Goal: Book appointment/travel/reservation

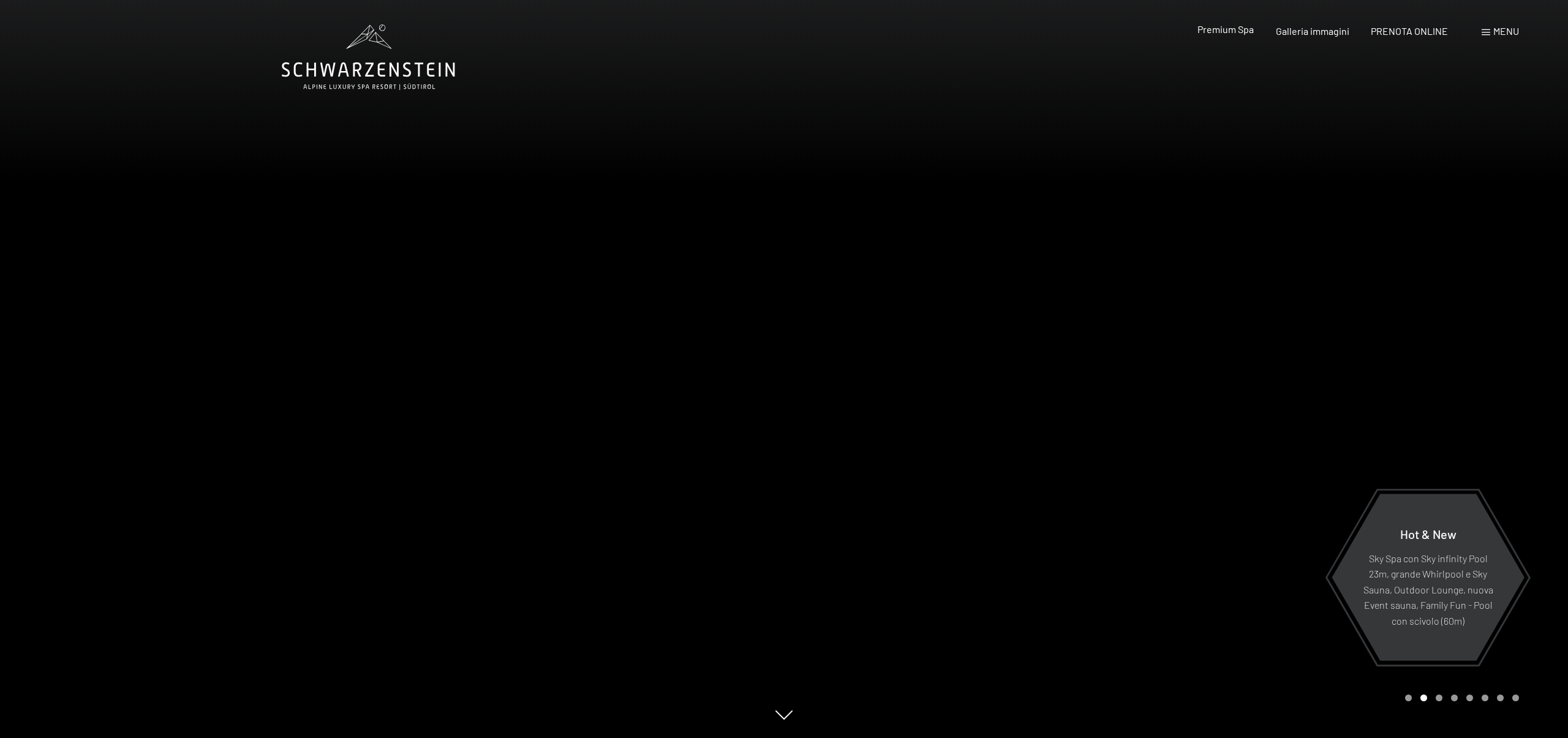
click at [1228, 30] on span "Premium Spa" at bounding box center [1226, 29] width 56 height 12
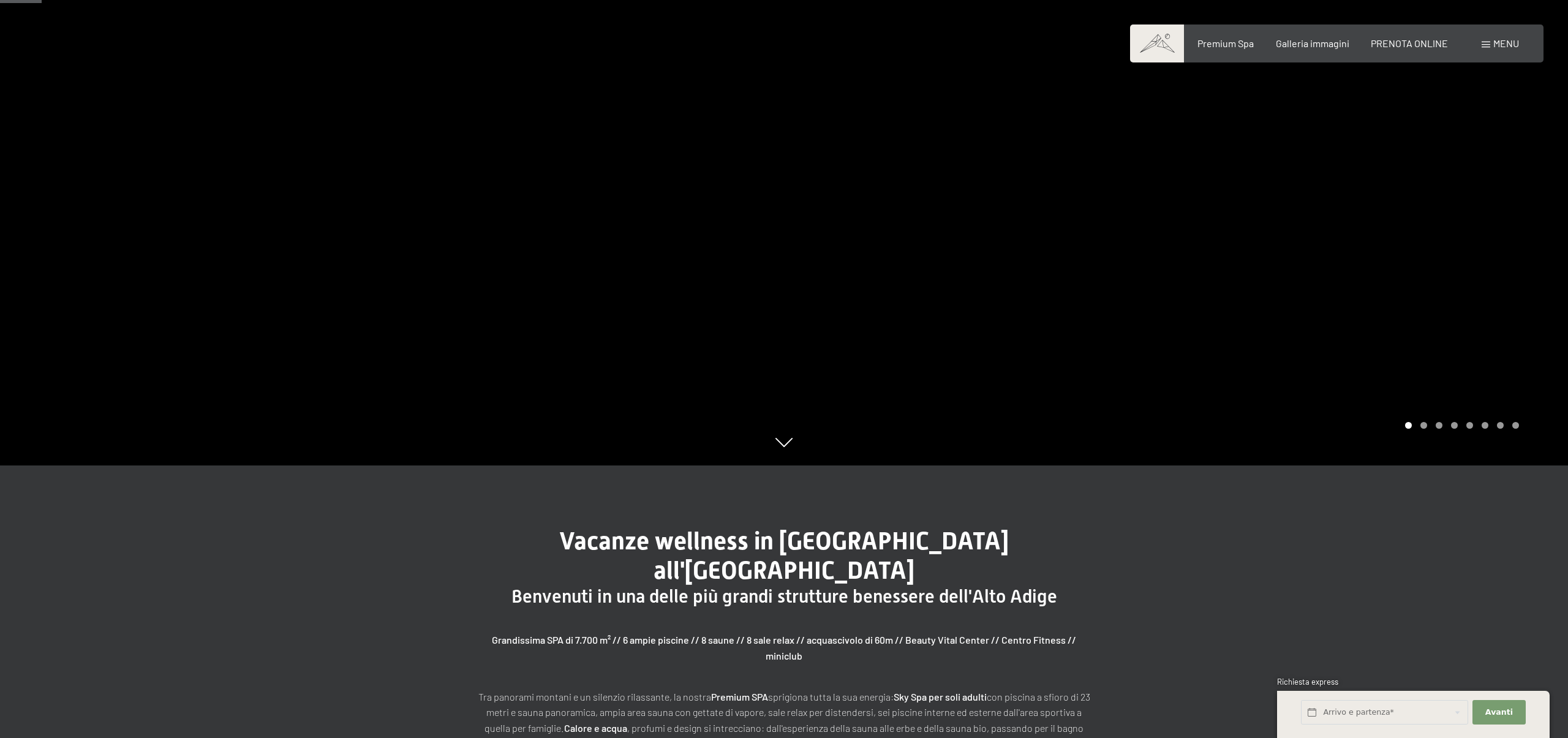
scroll to position [271, 0]
click at [1503, 271] on div at bounding box center [1176, 97] width 784 height 738
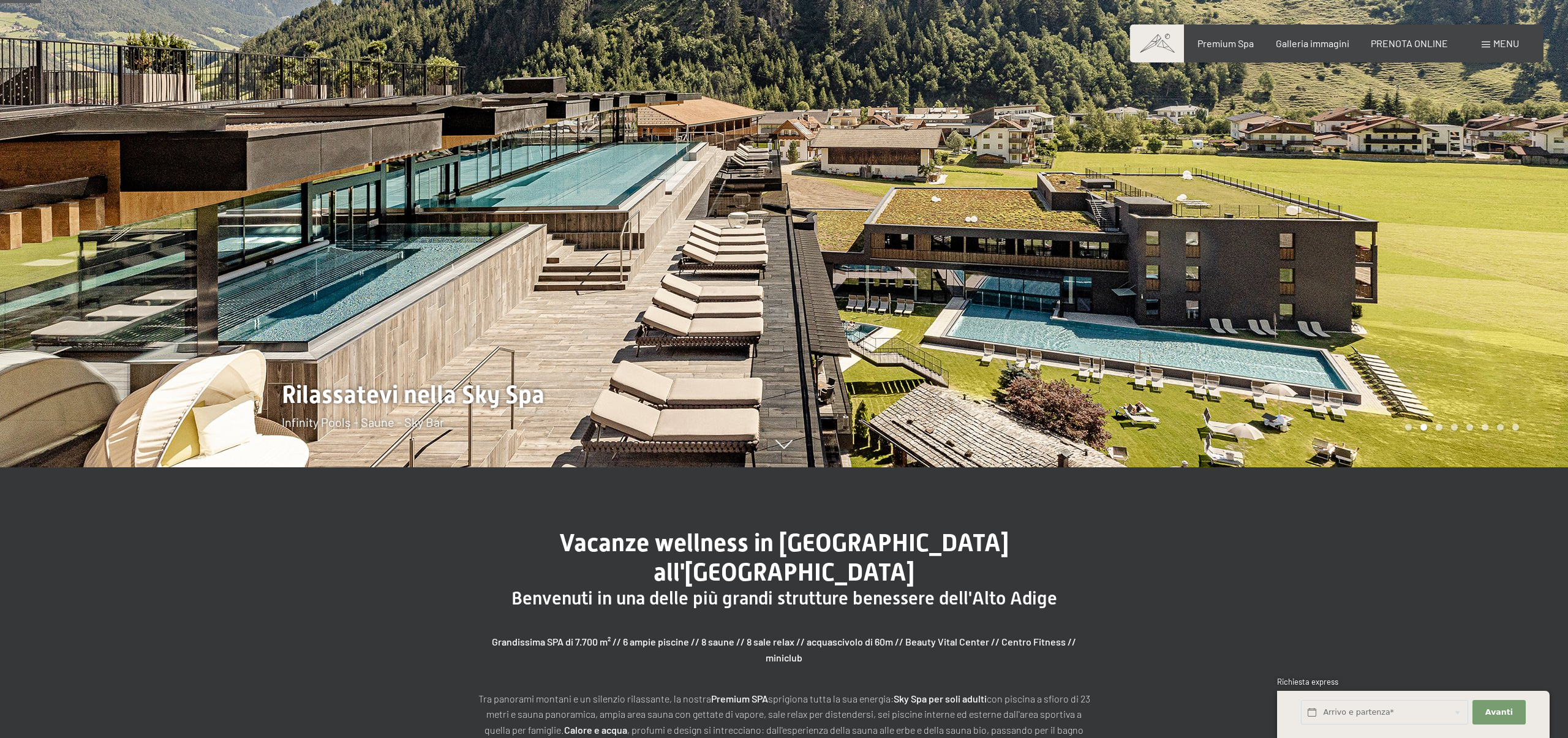
click at [1497, 251] on div at bounding box center [1176, 97] width 784 height 738
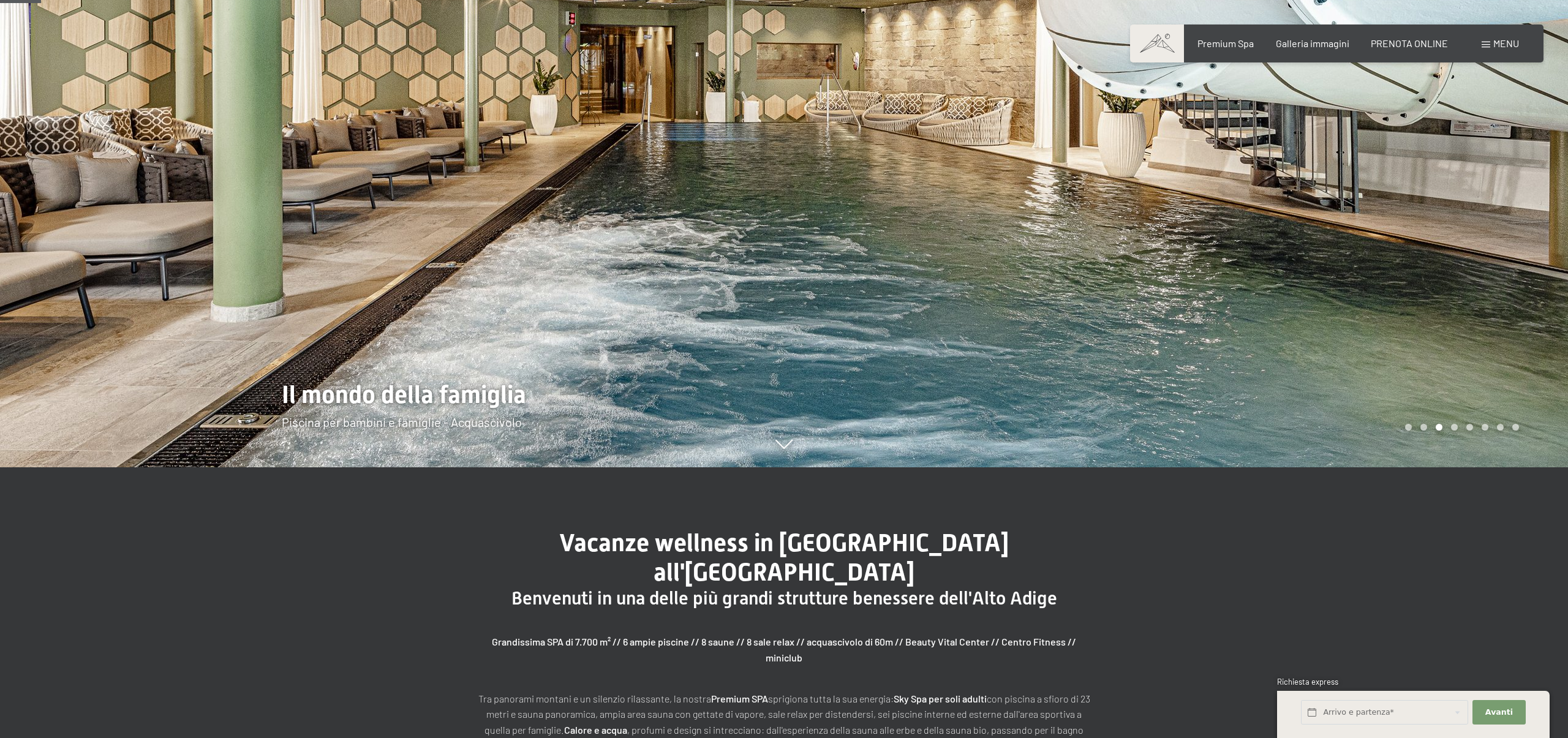
click at [1497, 251] on div at bounding box center [1176, 97] width 784 height 738
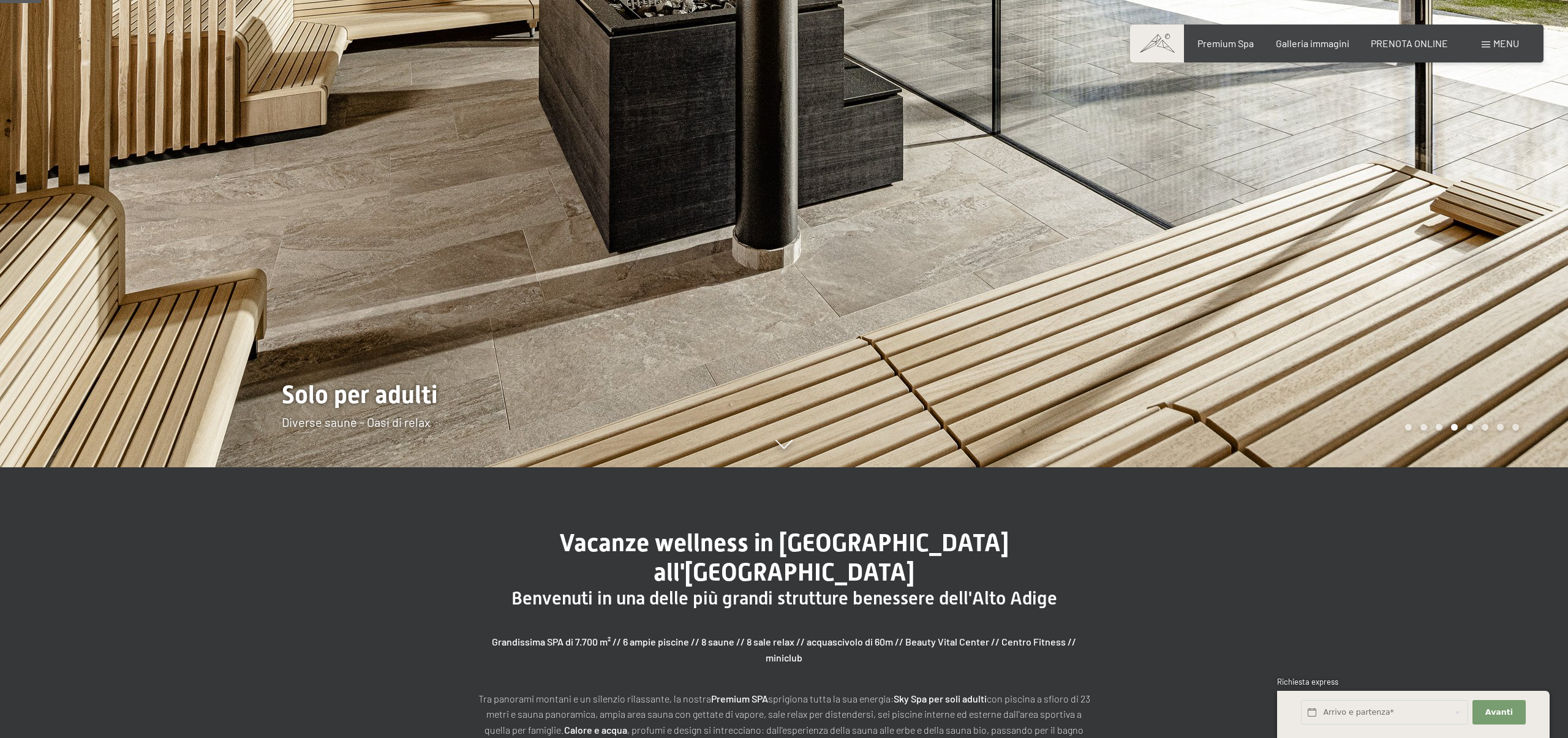
click at [1497, 251] on div at bounding box center [1176, 97] width 784 height 738
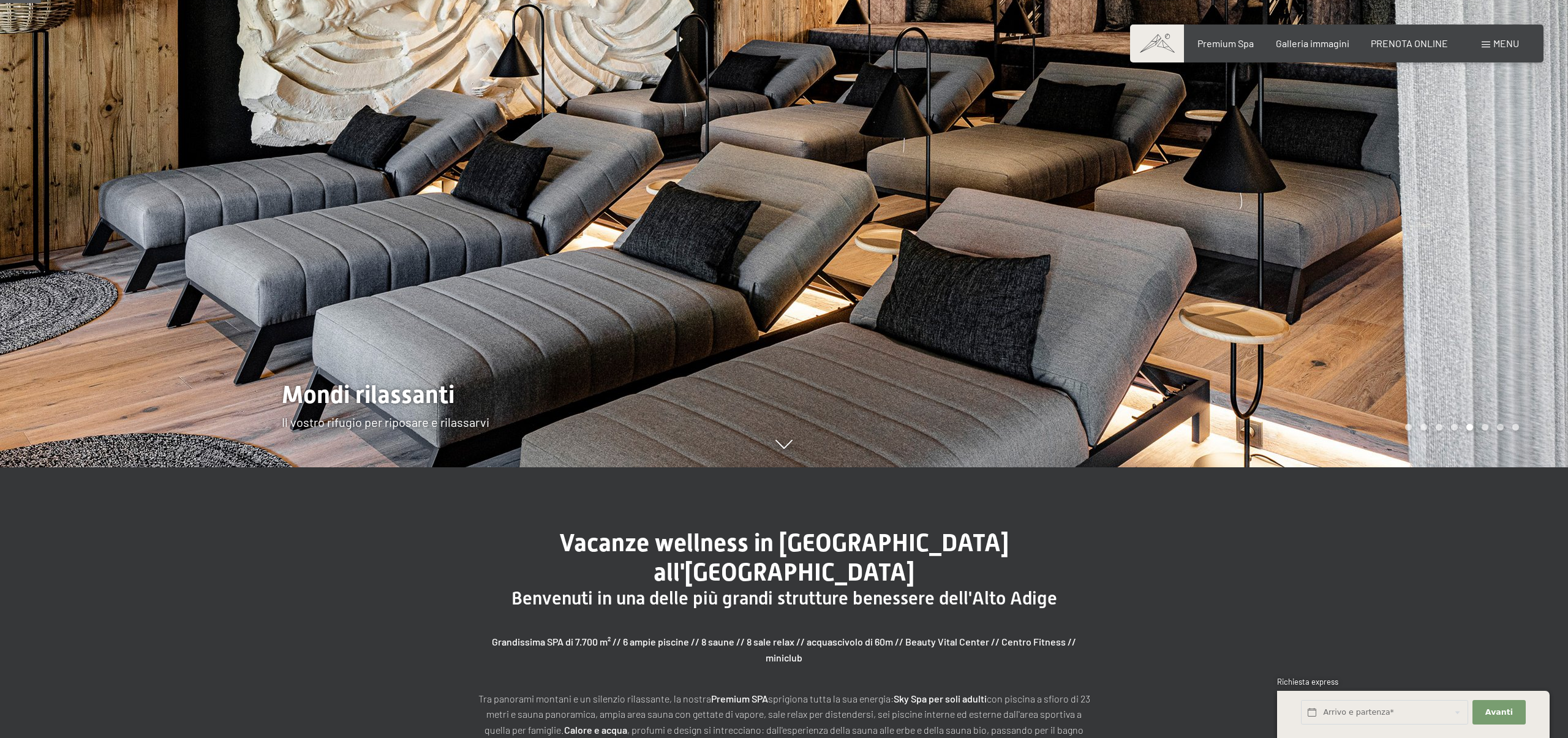
click at [1497, 251] on div at bounding box center [1176, 97] width 784 height 738
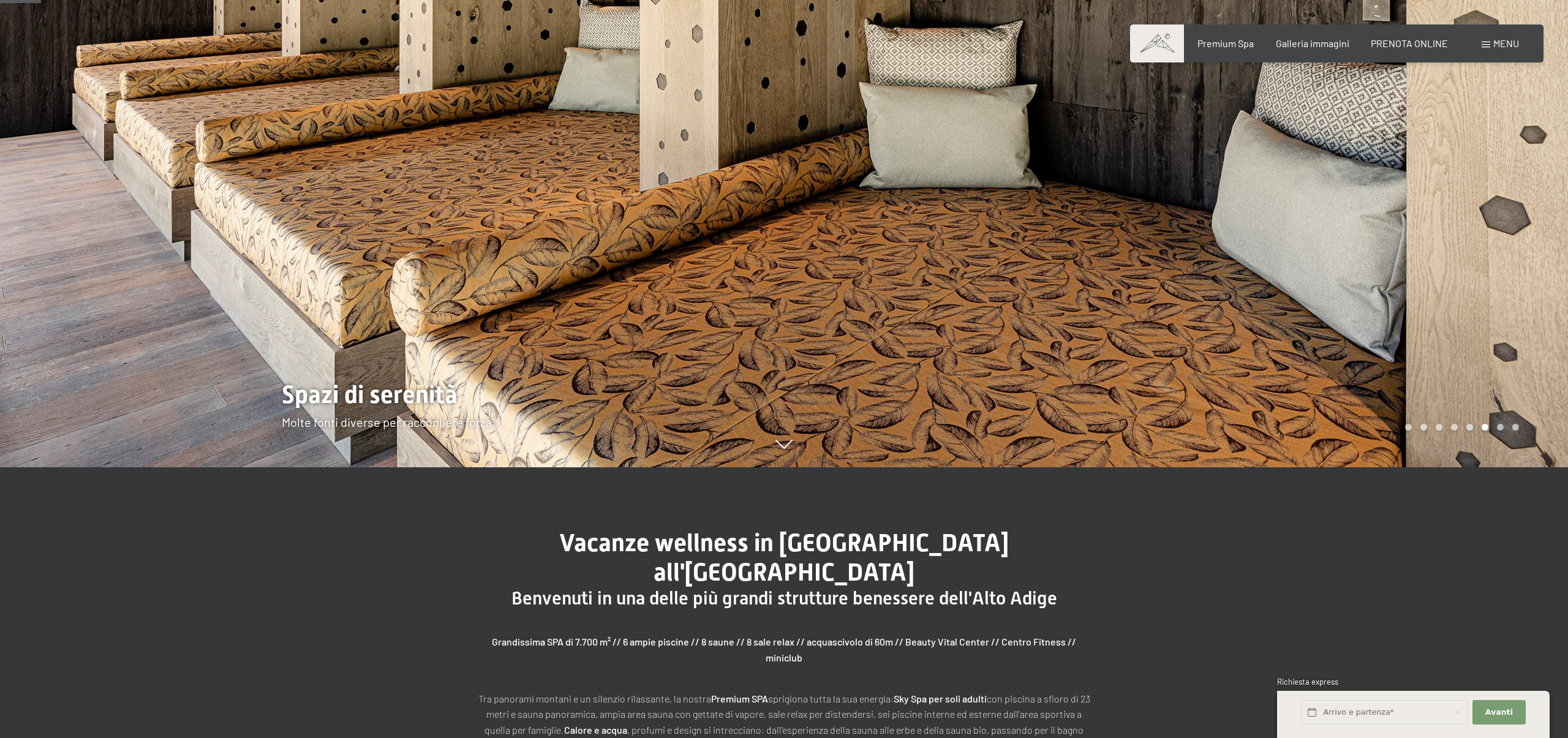
click at [1497, 251] on div at bounding box center [1176, 97] width 784 height 738
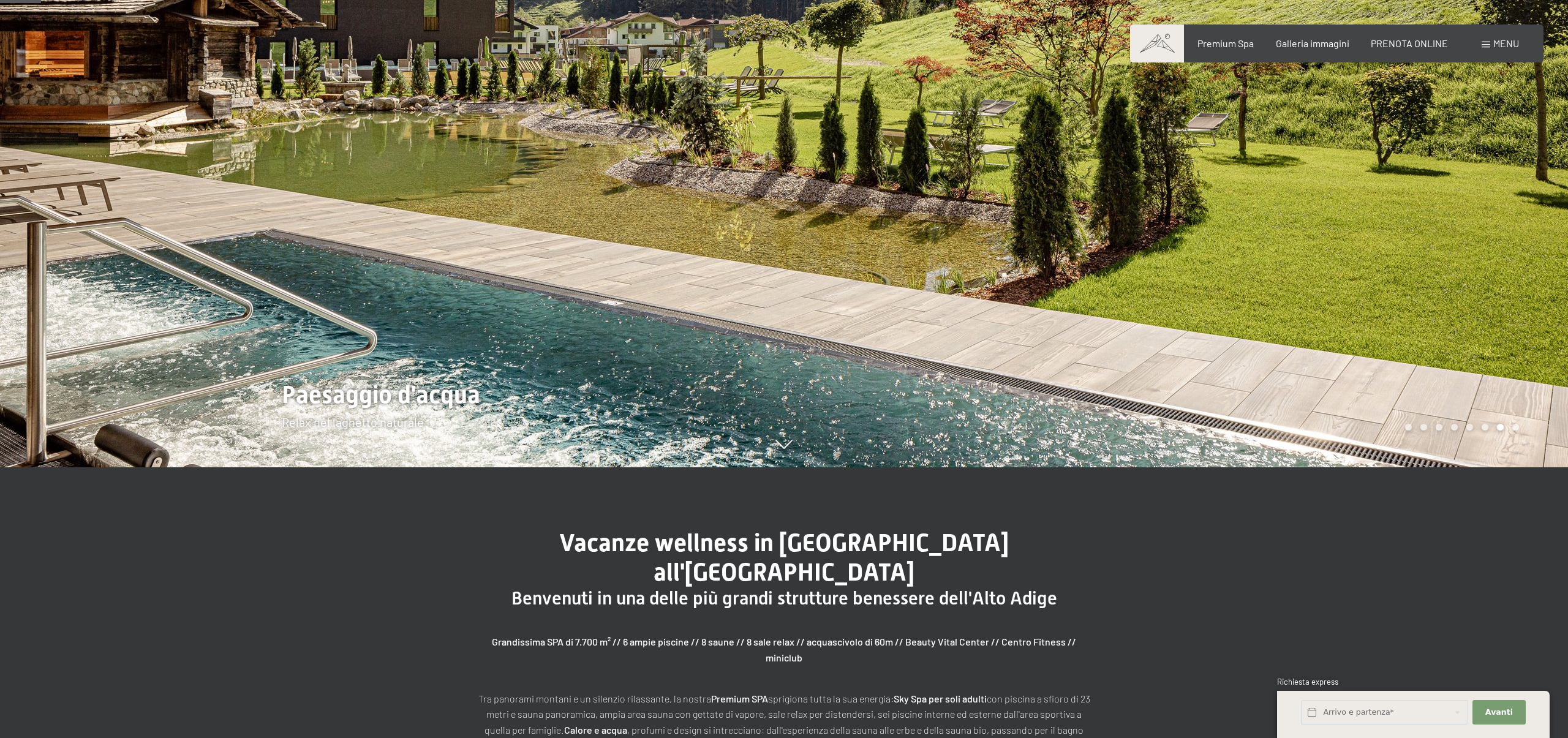
click at [1497, 251] on div at bounding box center [1176, 97] width 784 height 738
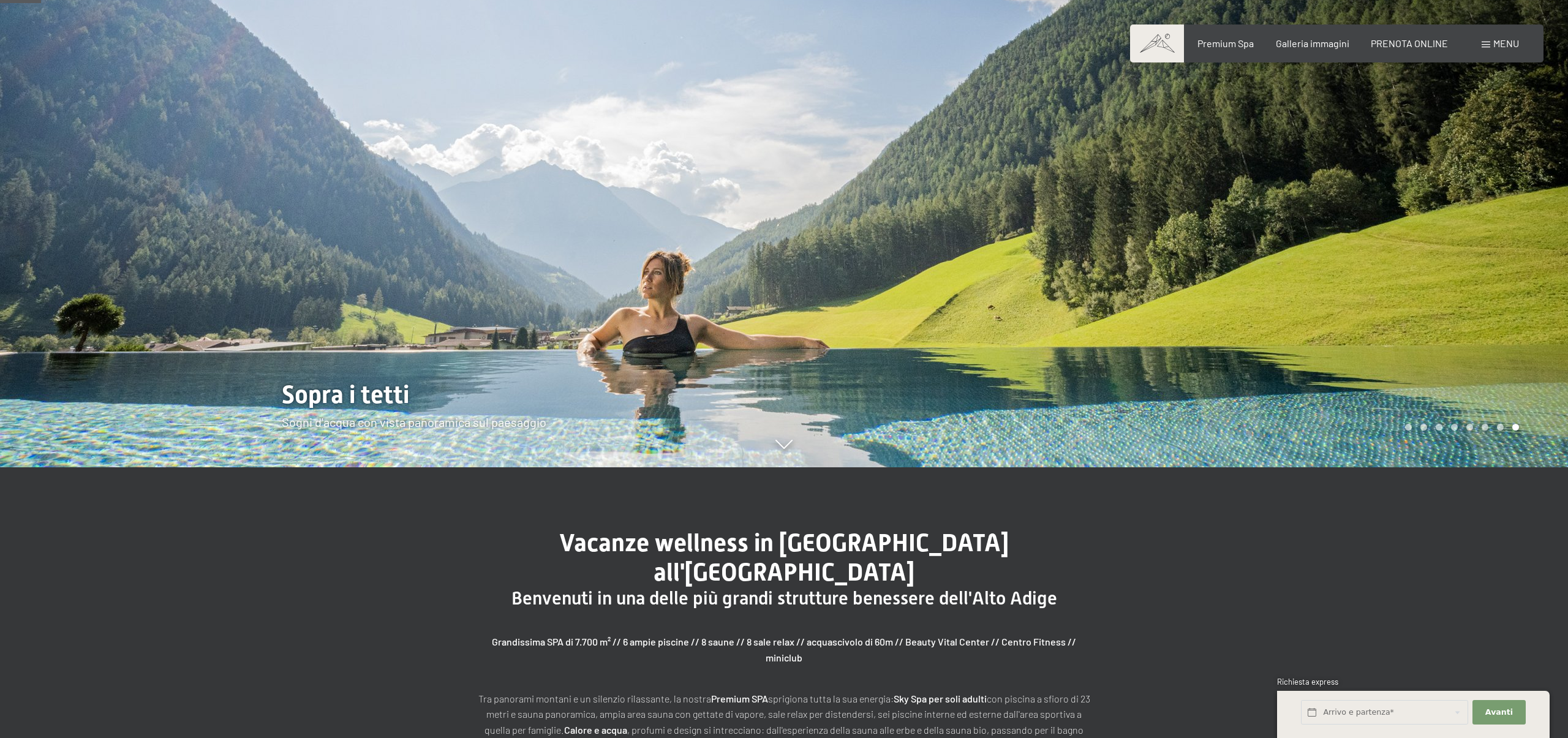
click at [1497, 251] on div at bounding box center [1176, 97] width 784 height 738
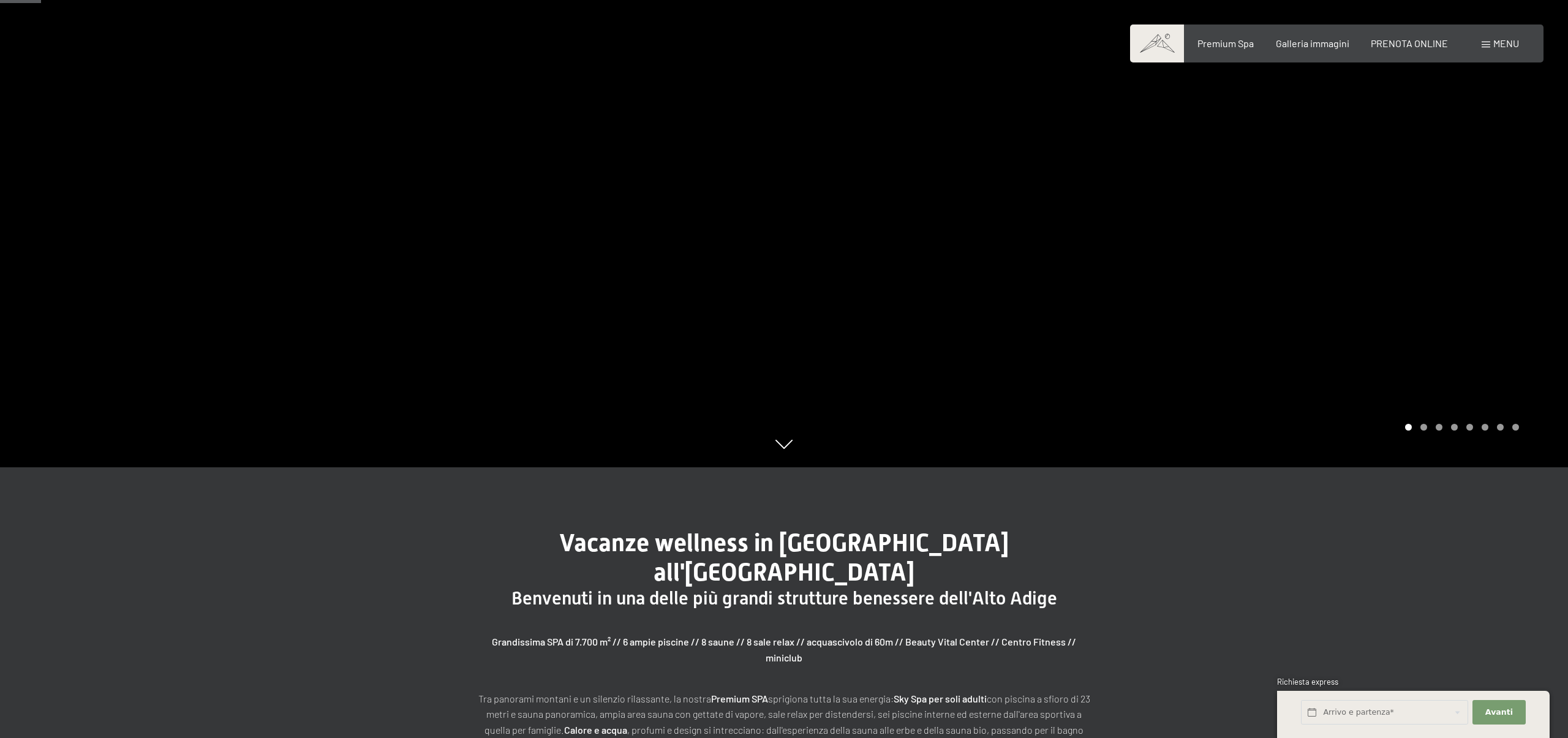
click at [1497, 251] on div at bounding box center [1176, 97] width 784 height 738
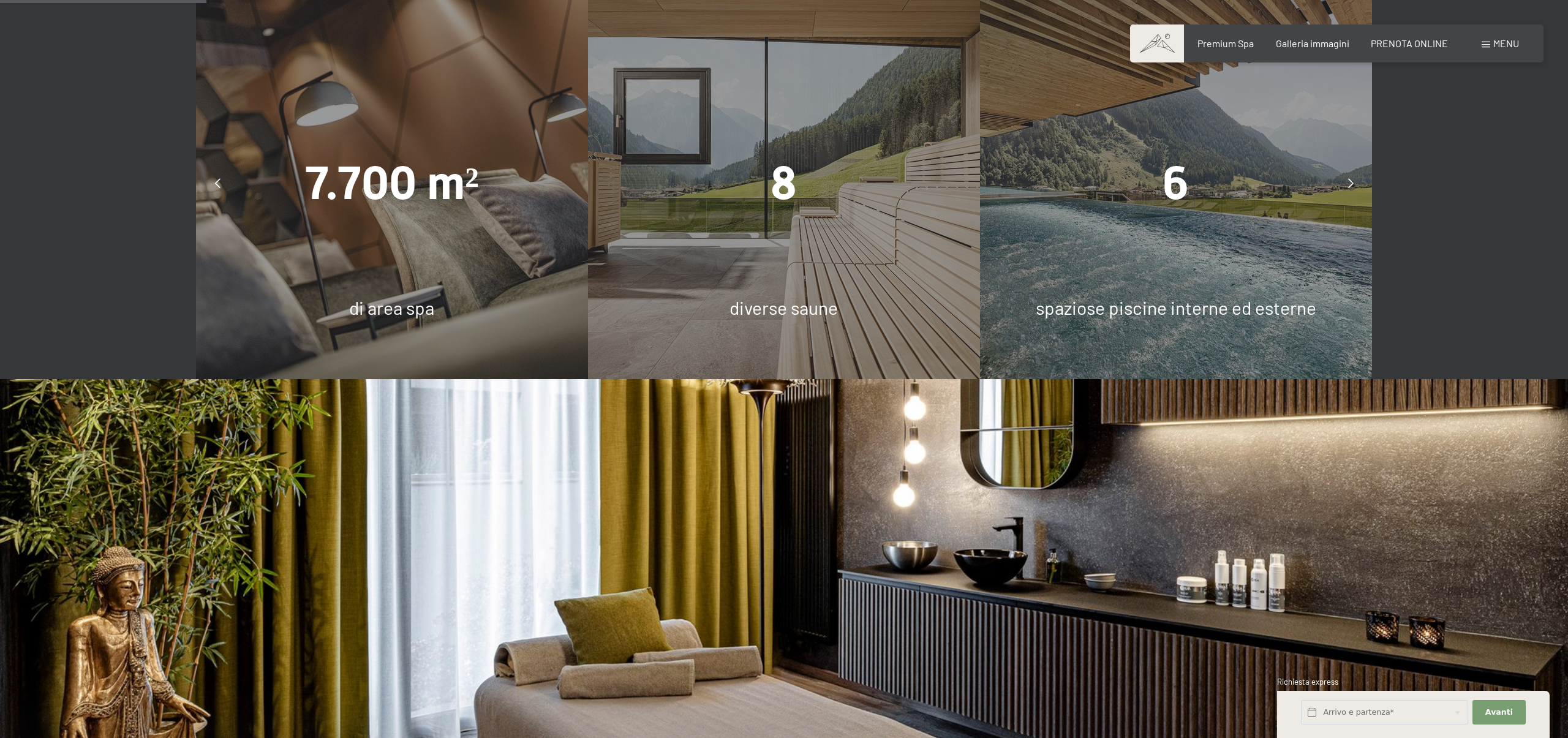
scroll to position [1374, 0]
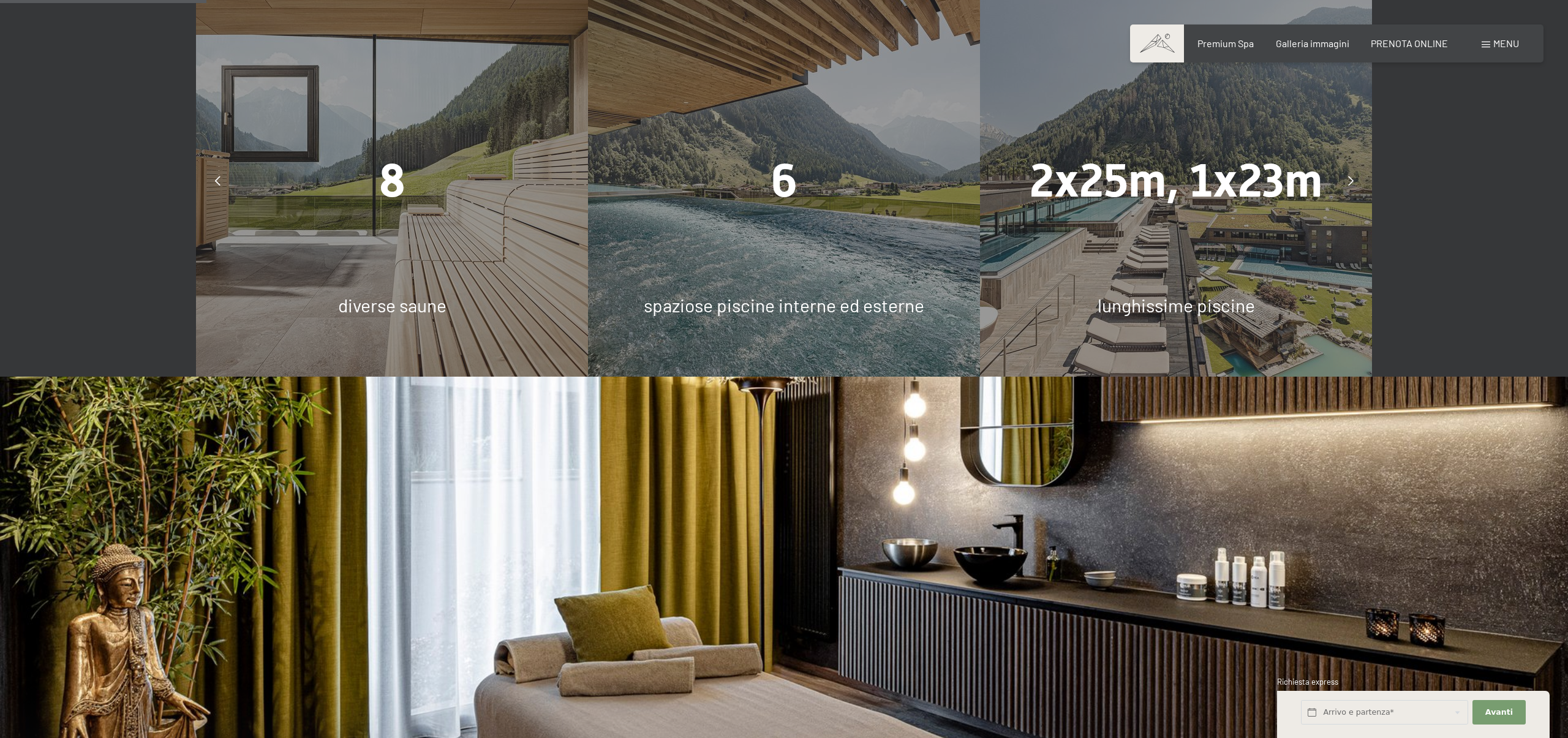
click at [1350, 176] on icon at bounding box center [1351, 180] width 6 height 10
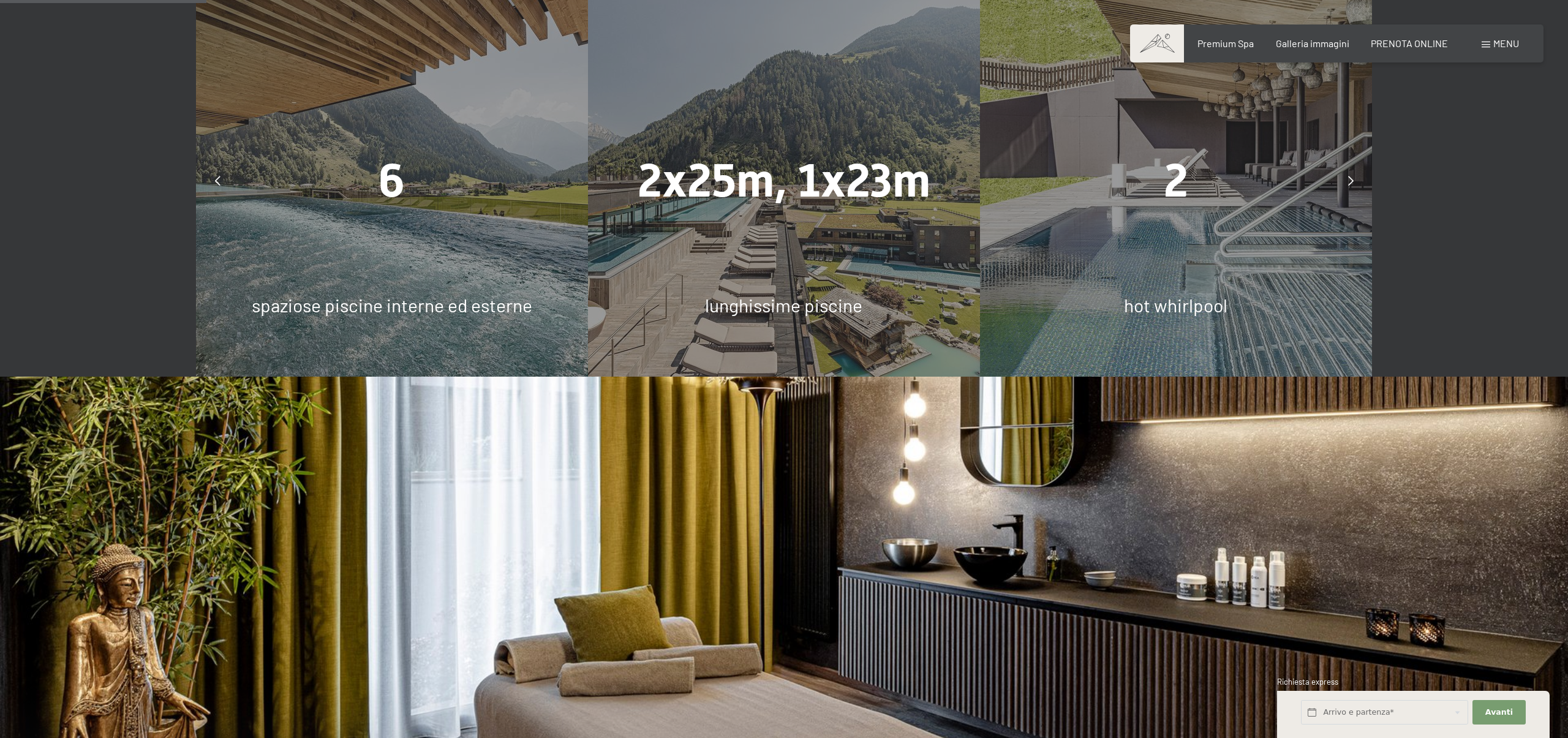
click at [1350, 176] on icon at bounding box center [1351, 180] width 6 height 10
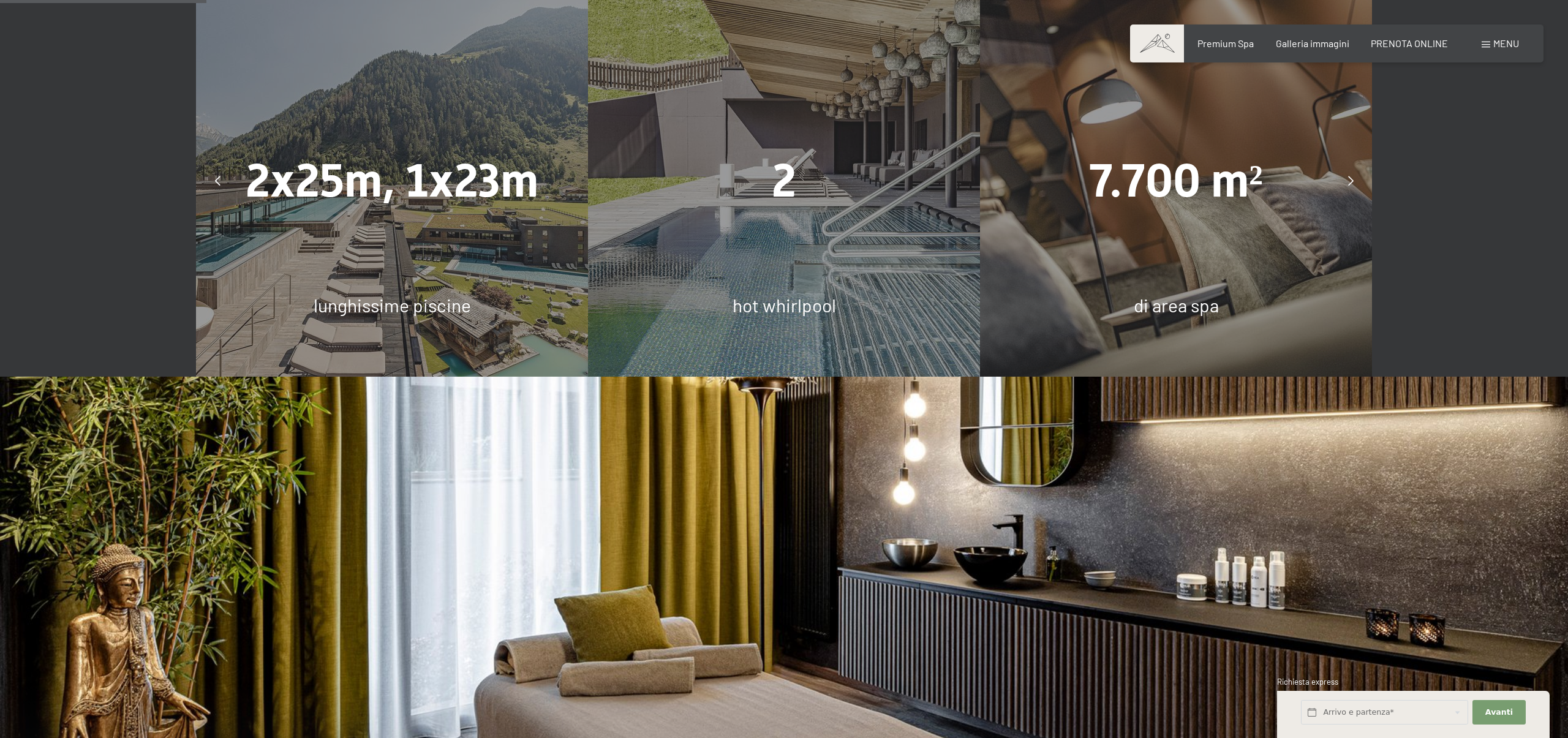
click at [1350, 176] on icon at bounding box center [1351, 180] width 6 height 10
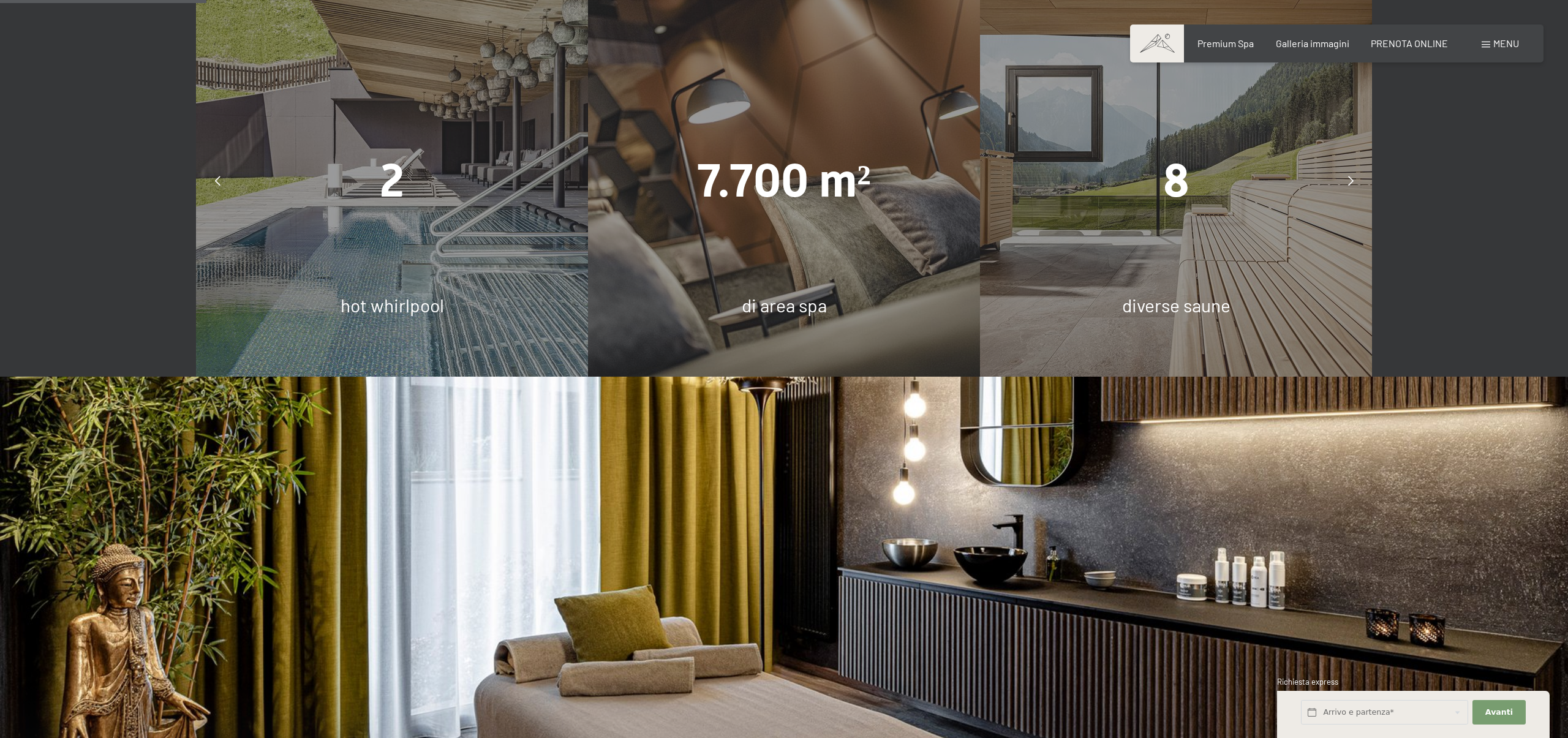
click at [1350, 176] on icon at bounding box center [1351, 180] width 6 height 10
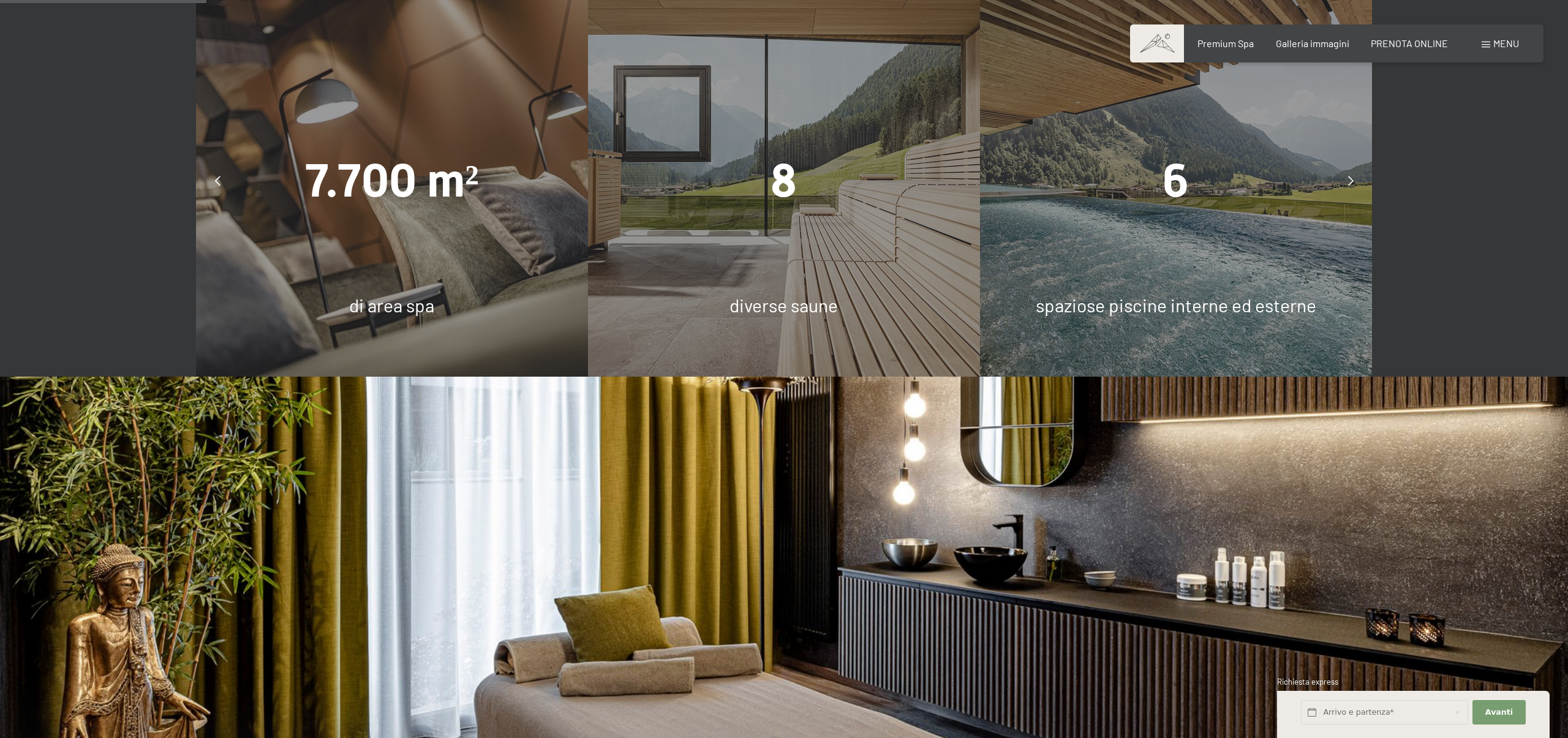
click at [1350, 176] on icon at bounding box center [1351, 180] width 6 height 10
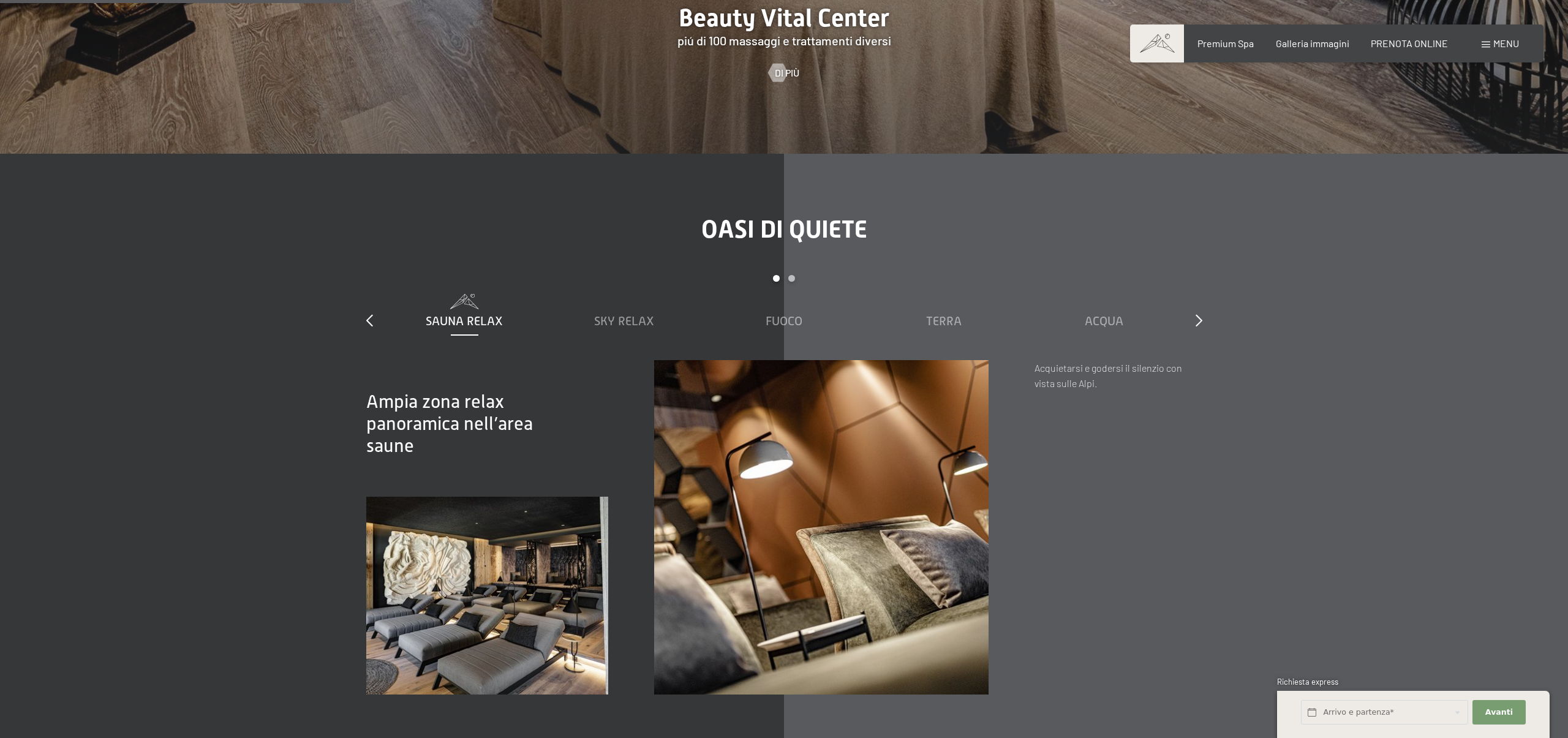
scroll to position [2378, 0]
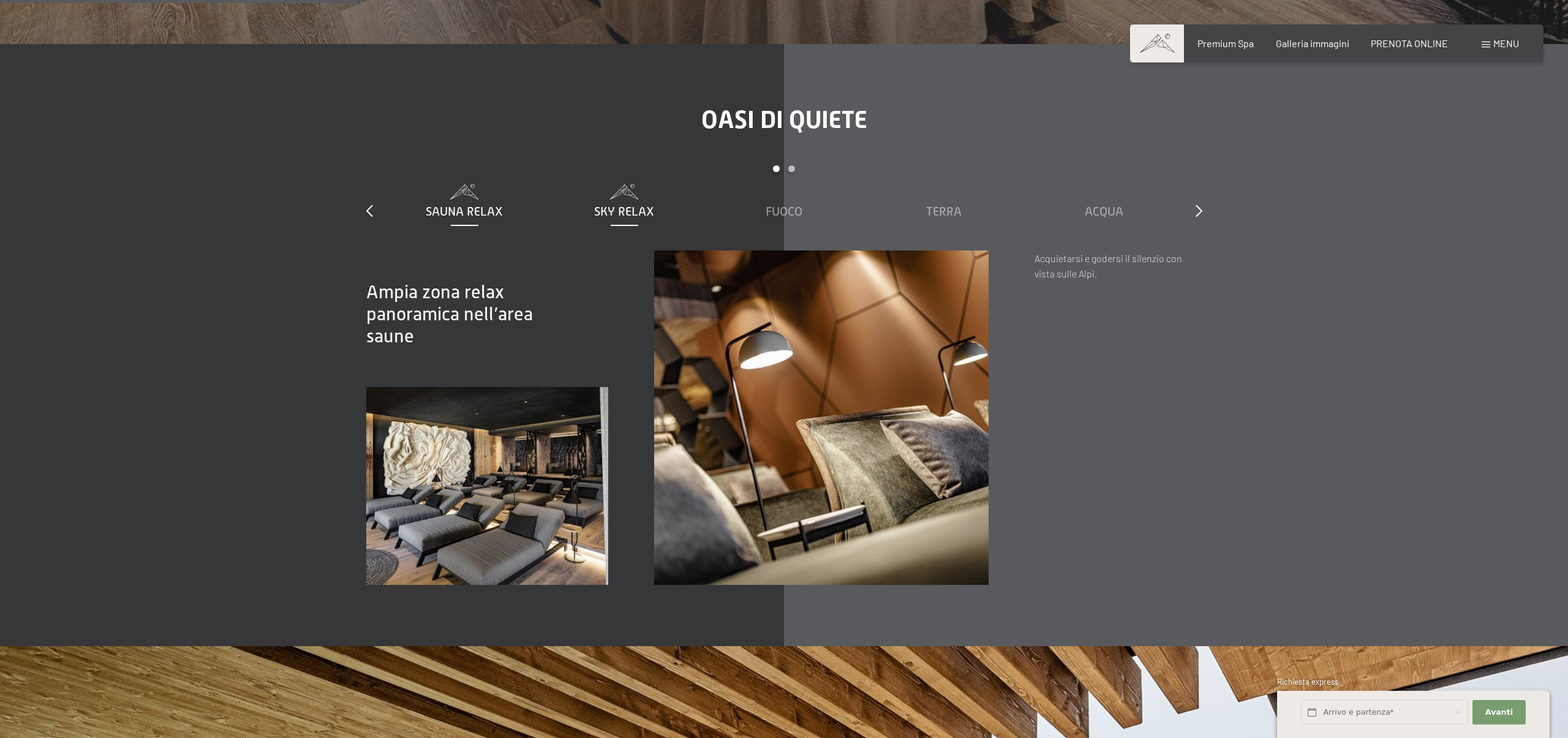
click at [625, 205] on span "Sky Relax" at bounding box center [624, 211] width 60 height 14
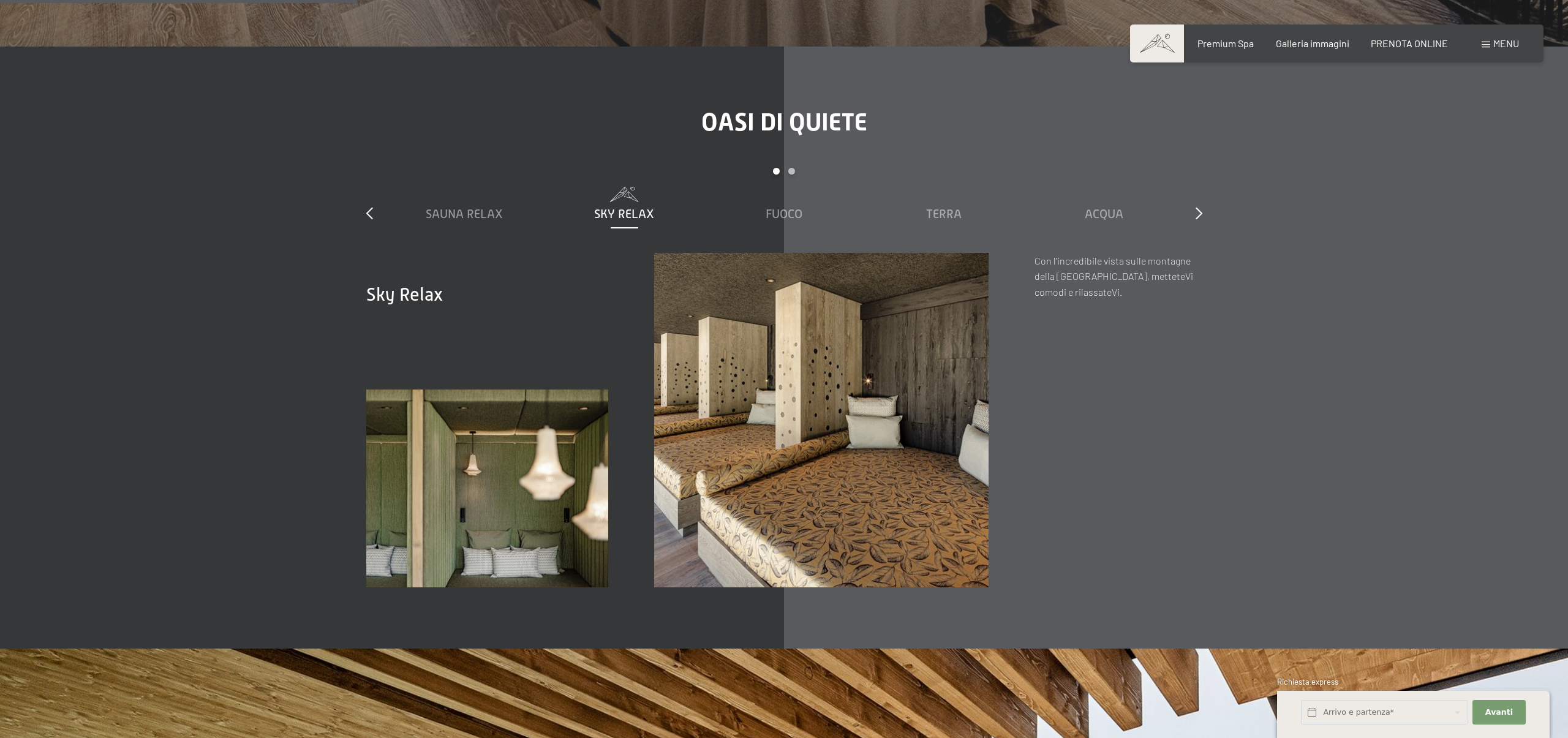
scroll to position [2375, 0]
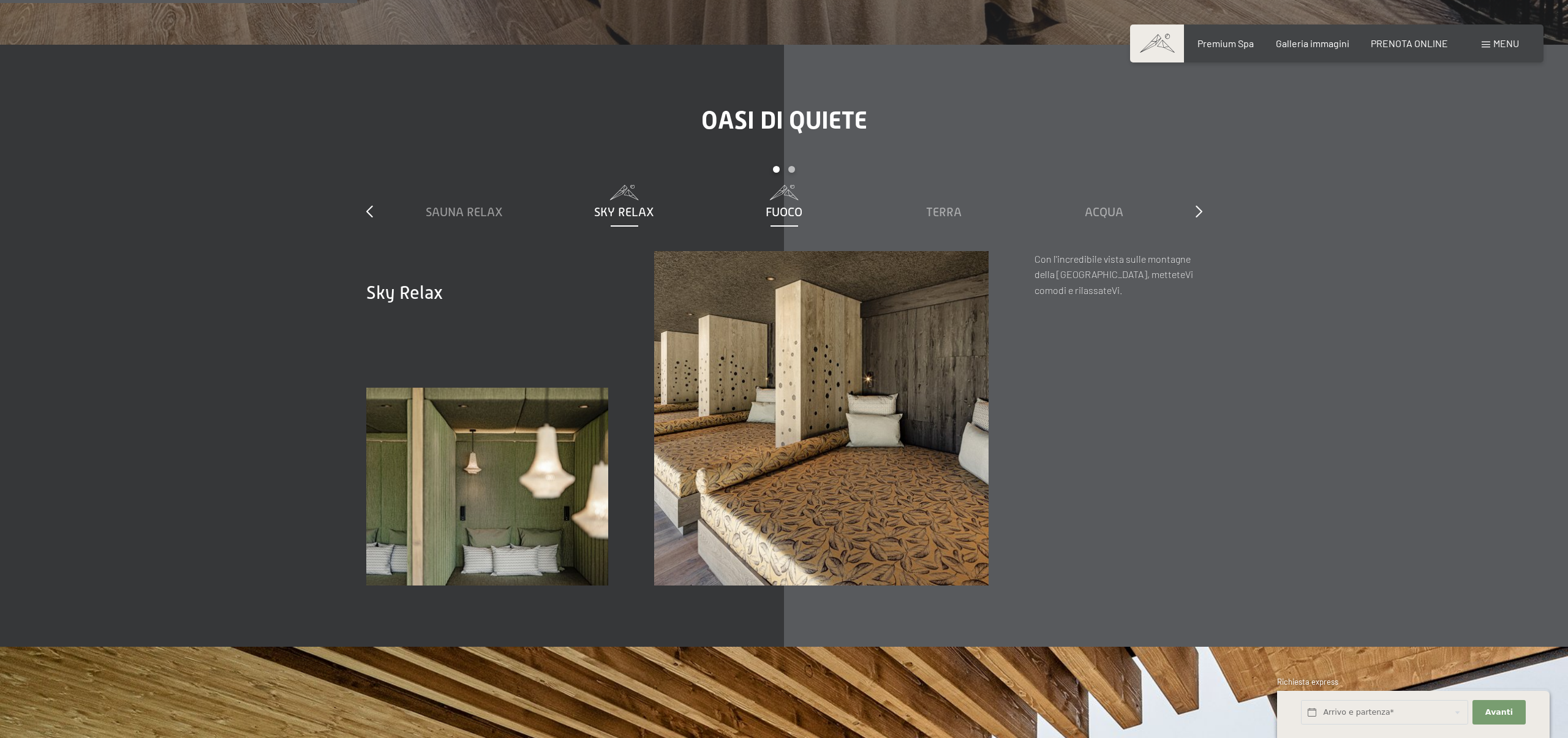
click at [781, 205] on span "Fuoco" at bounding box center [784, 212] width 37 height 14
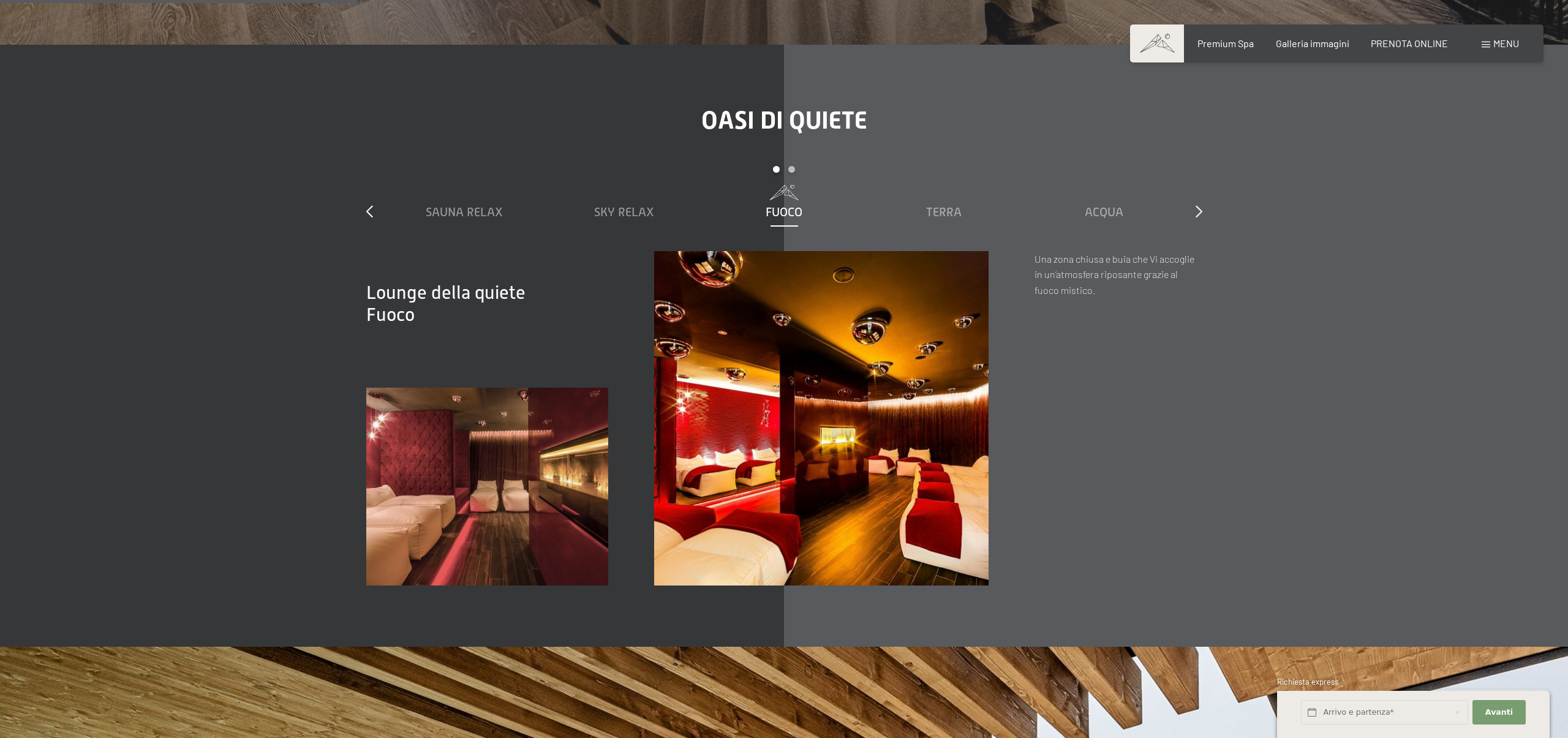
scroll to position [2376, 0]
click at [953, 206] on span "Terra" at bounding box center [943, 213] width 36 height 14
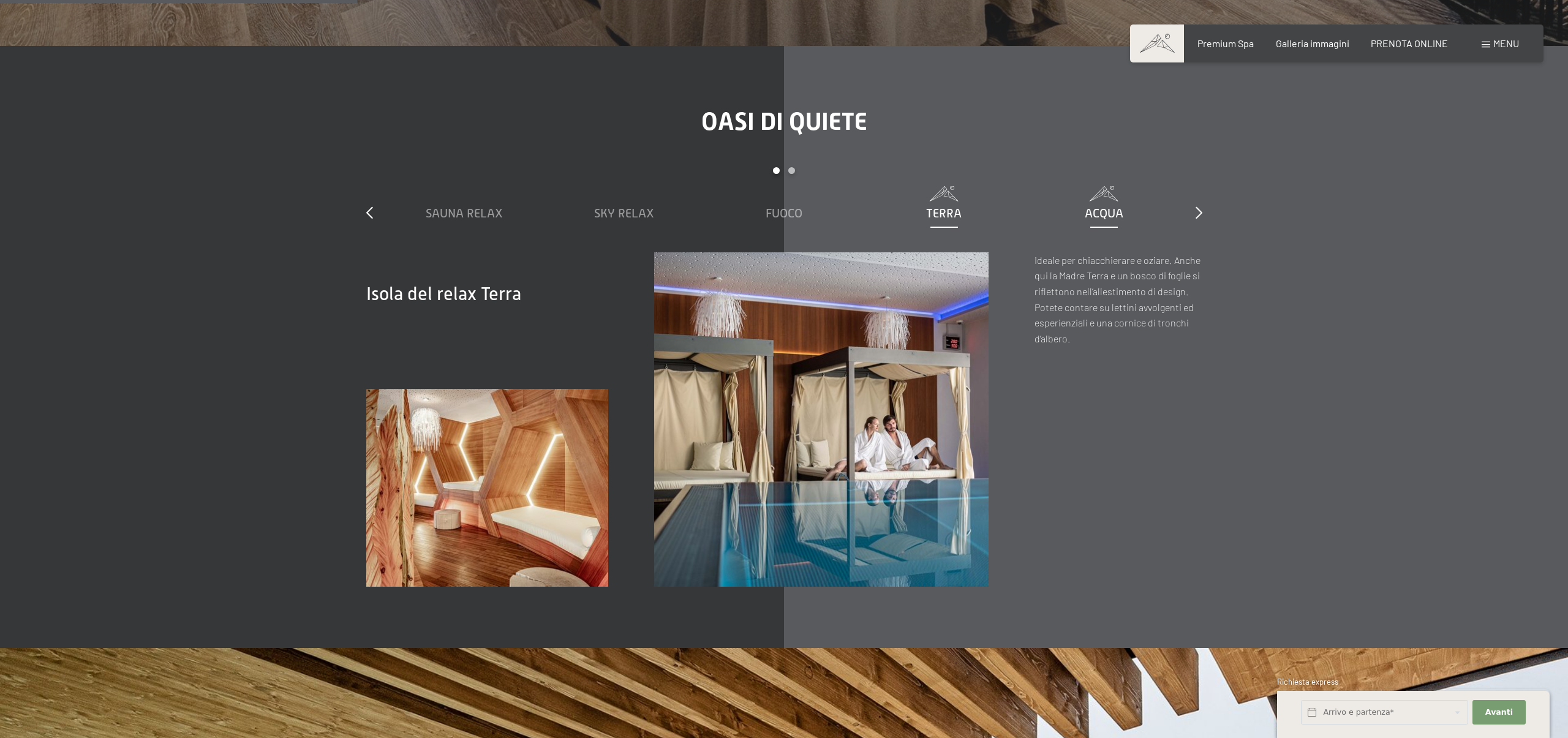
click at [1109, 206] on span "Acqua" at bounding box center [1104, 213] width 39 height 14
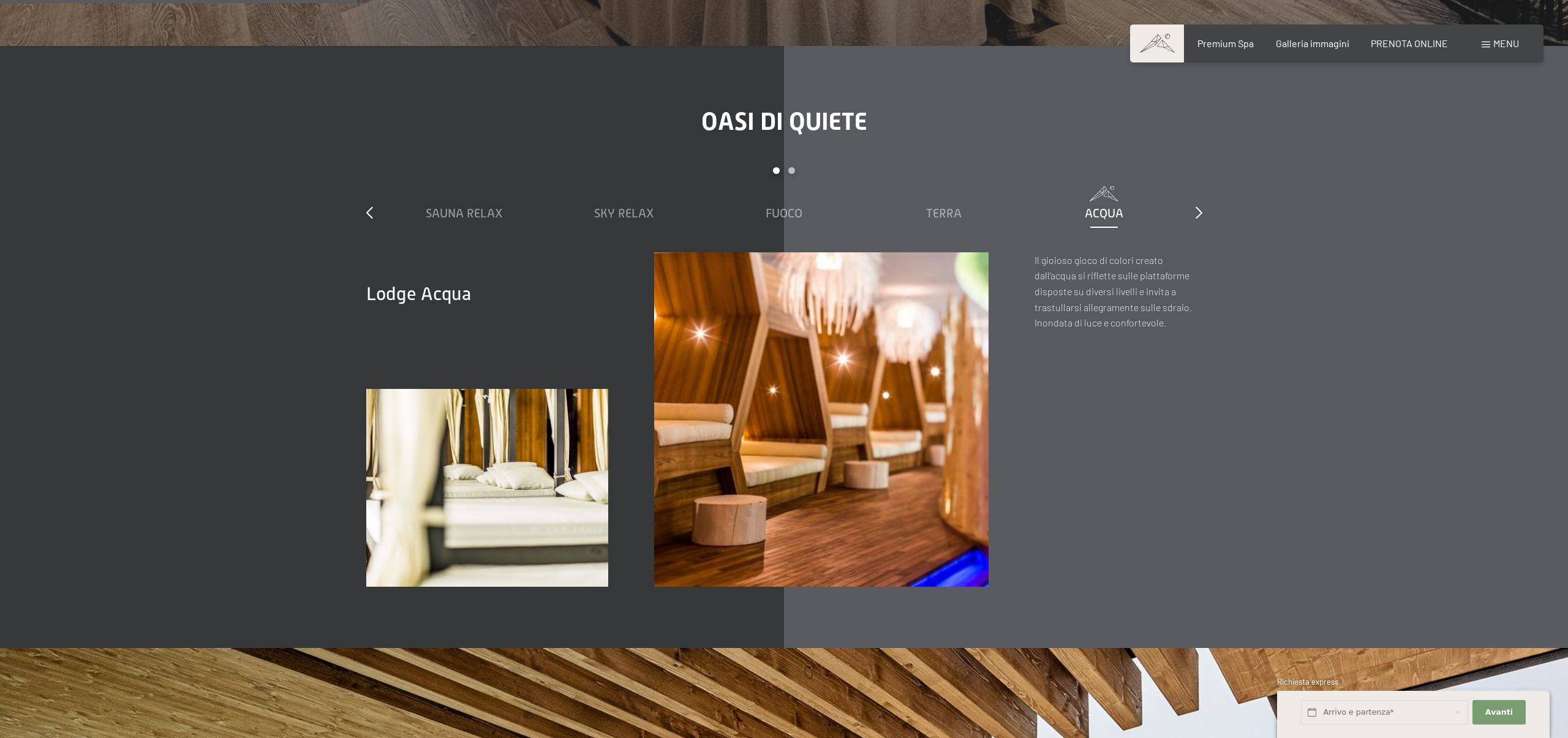
click at [1205, 178] on div "Oasi di quiete slide 1 to 5 of 7 Sauna relax Sky Relax Fuoco Terra Acqua Aria S…" at bounding box center [784, 346] width 928 height 479
click at [1198, 206] on icon at bounding box center [1199, 212] width 7 height 13
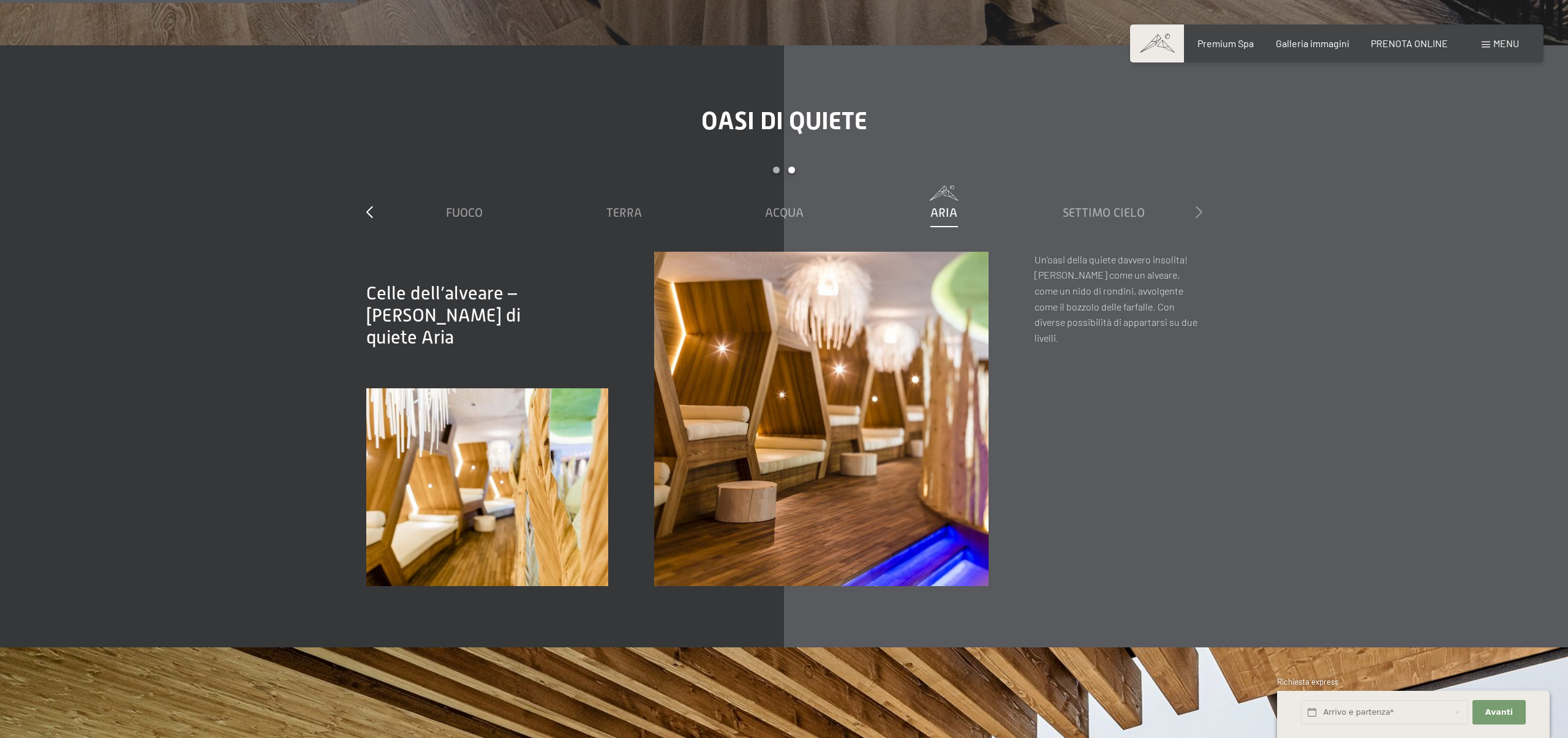
click at [1198, 205] on icon at bounding box center [1199, 211] width 7 height 13
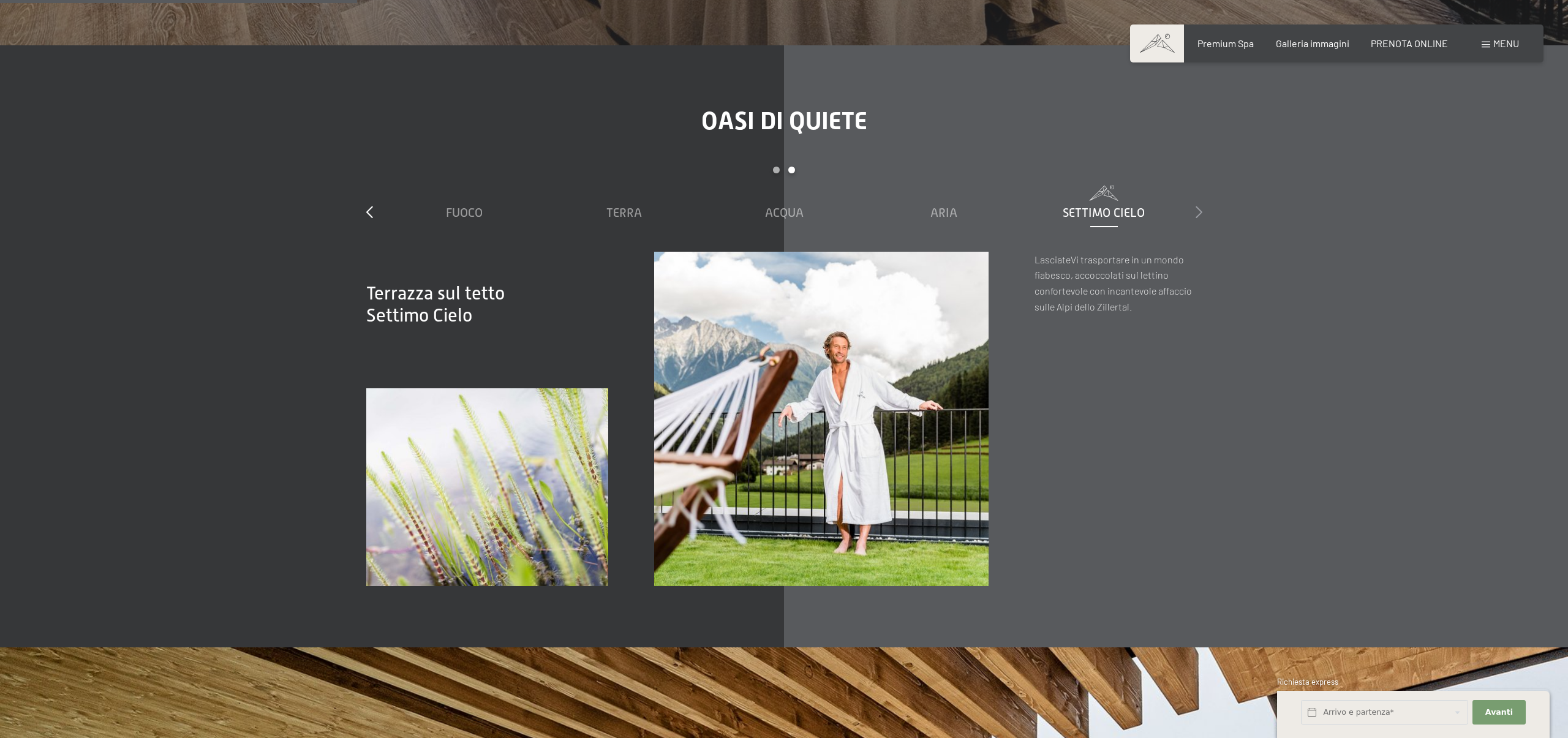
click at [1198, 205] on icon at bounding box center [1199, 211] width 7 height 13
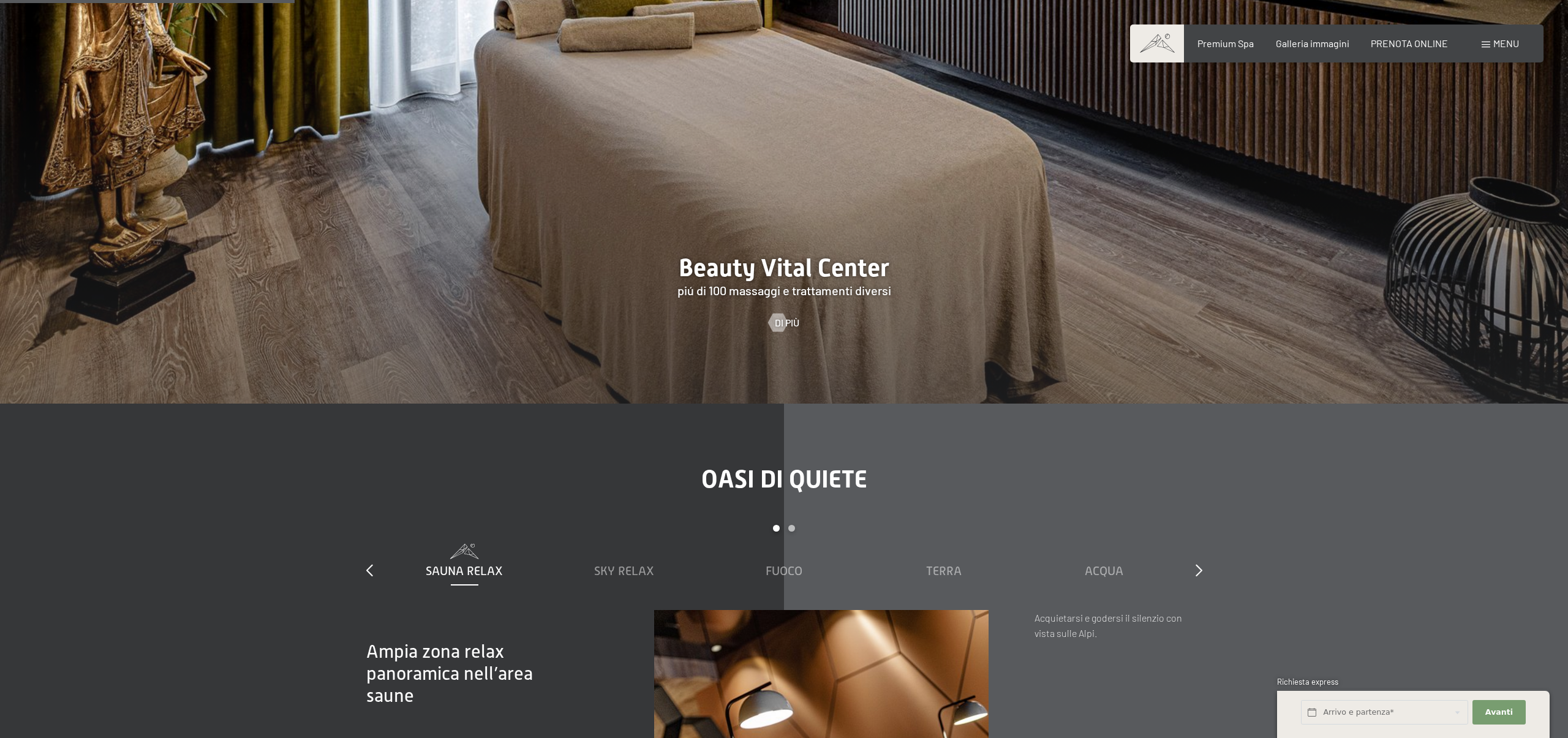
scroll to position [1959, 0]
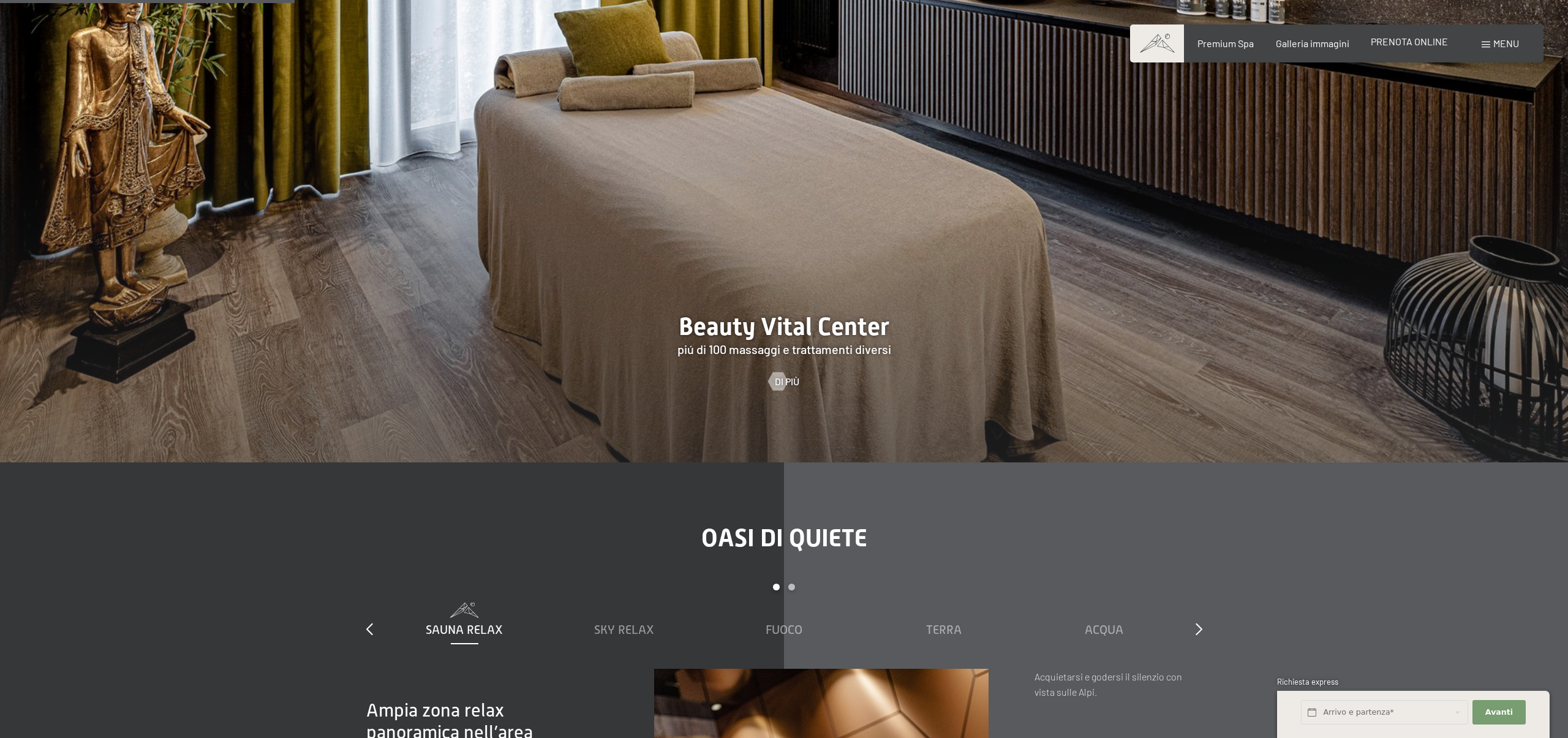
click at [1420, 44] on span "PRENOTA ONLINE" at bounding box center [1409, 41] width 77 height 12
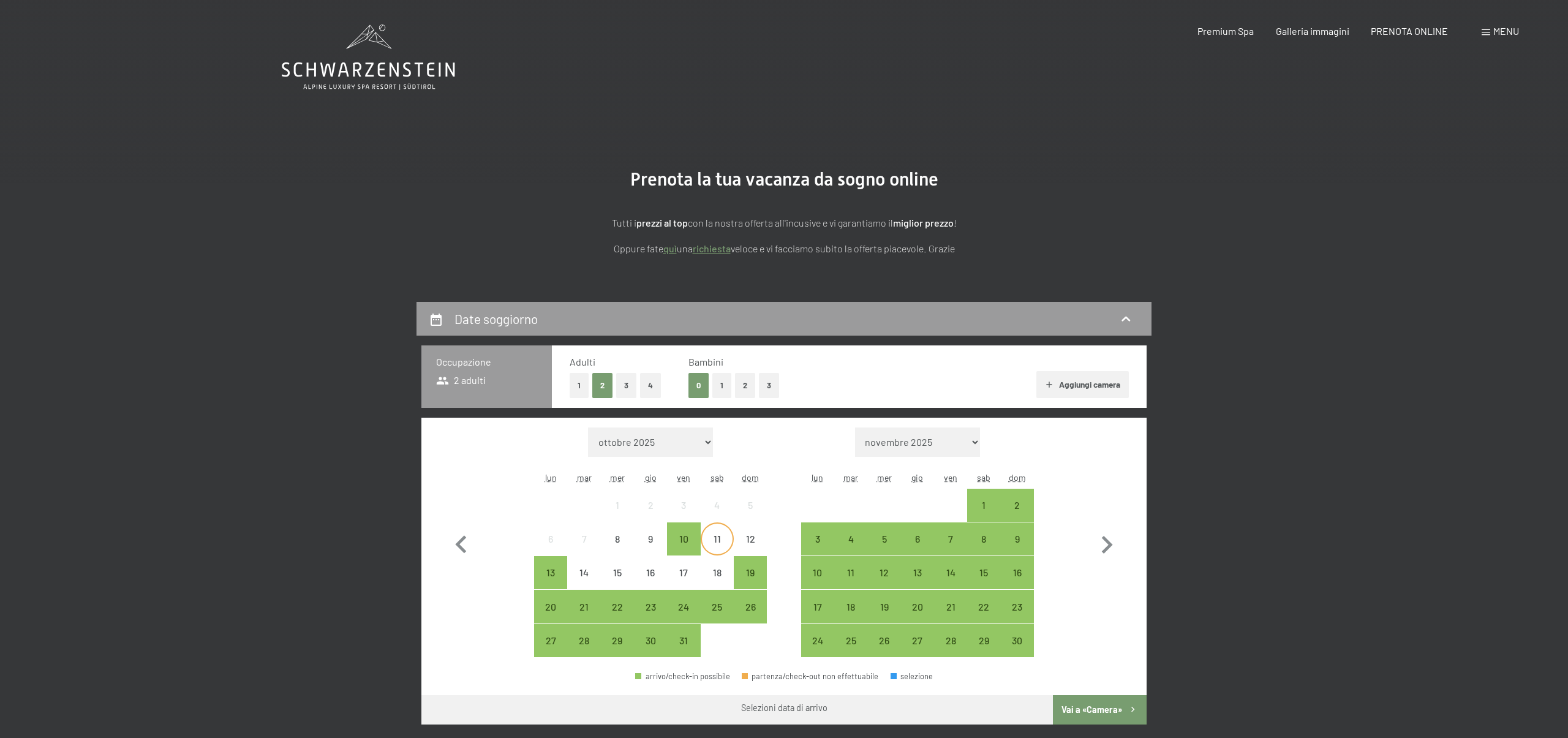
click at [715, 547] on div "11" at bounding box center [717, 550] width 31 height 31
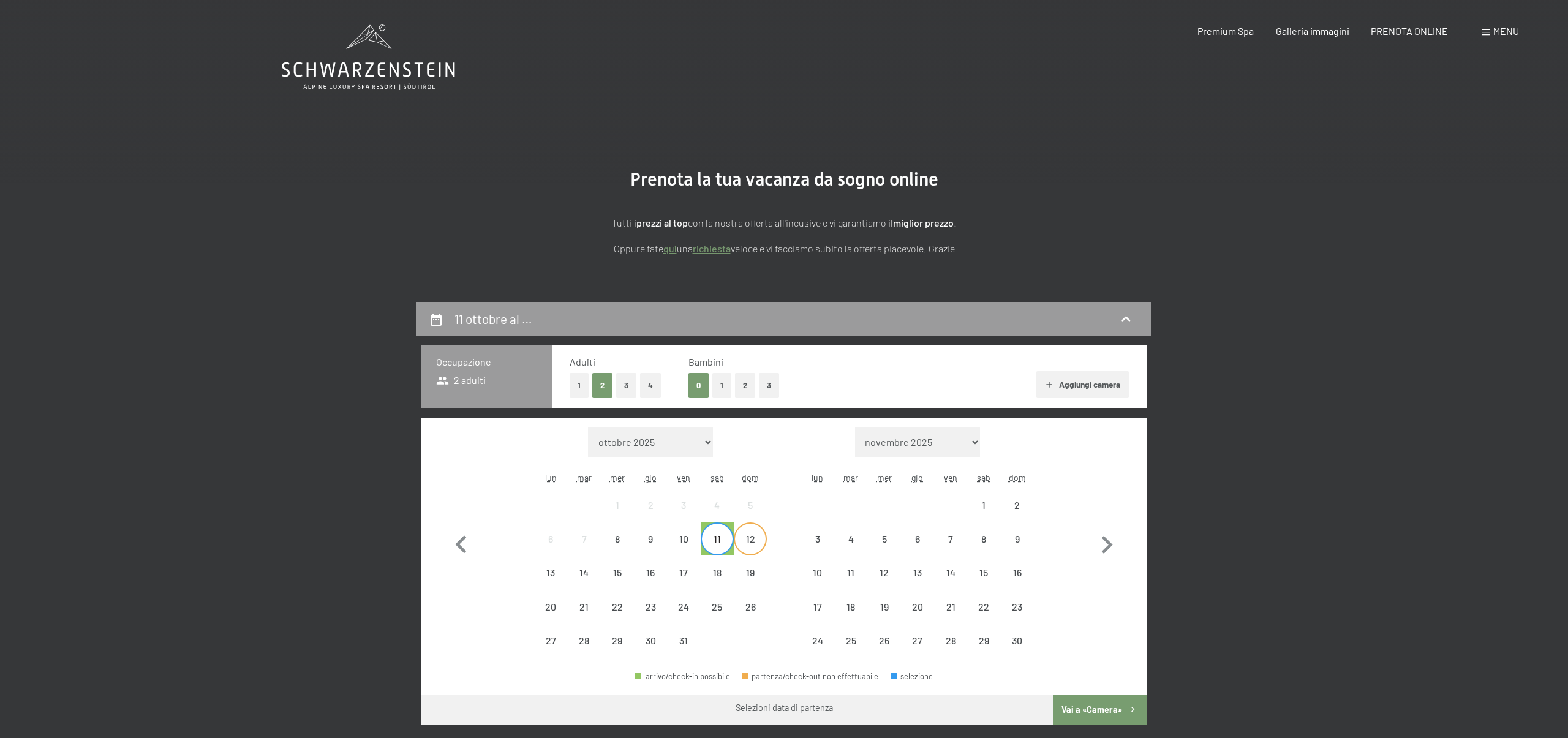
click at [754, 543] on div "12" at bounding box center [750, 550] width 31 height 31
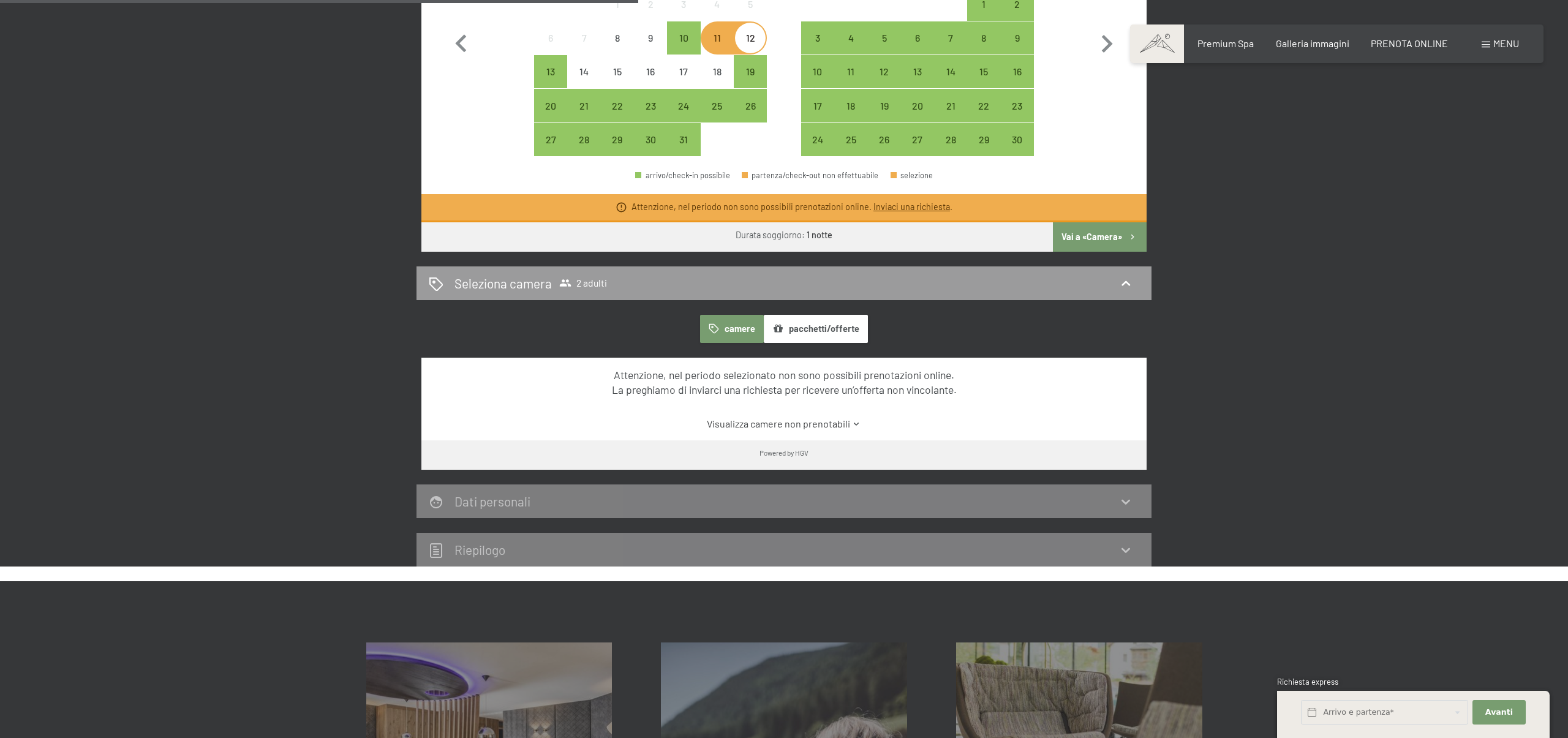
scroll to position [502, 0]
